Goal: Task Accomplishment & Management: Manage account settings

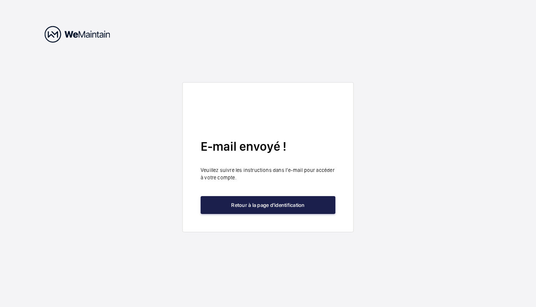
click at [272, 202] on button "Retour à la page d'identification" at bounding box center [268, 205] width 135 height 18
